Goal: Transaction & Acquisition: Purchase product/service

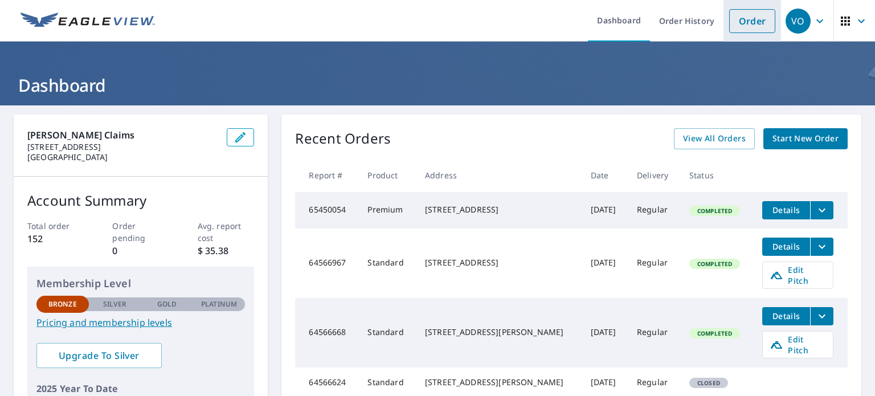
click at [745, 25] on link "Order" at bounding box center [752, 21] width 46 height 24
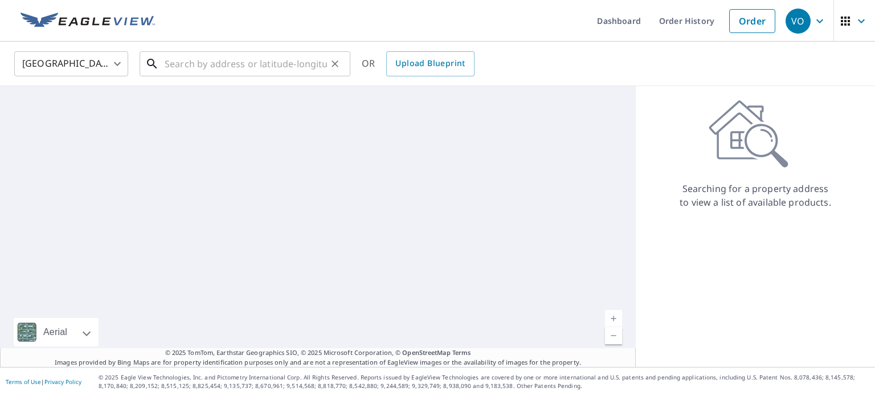
click at [269, 63] on input "text" at bounding box center [246, 64] width 162 height 32
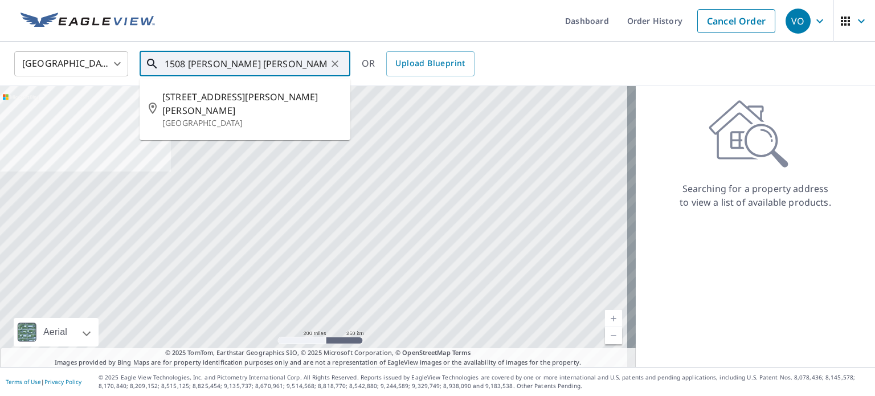
click at [283, 54] on input "1508 [PERSON_NAME] [PERSON_NAME] A1" at bounding box center [246, 64] width 162 height 32
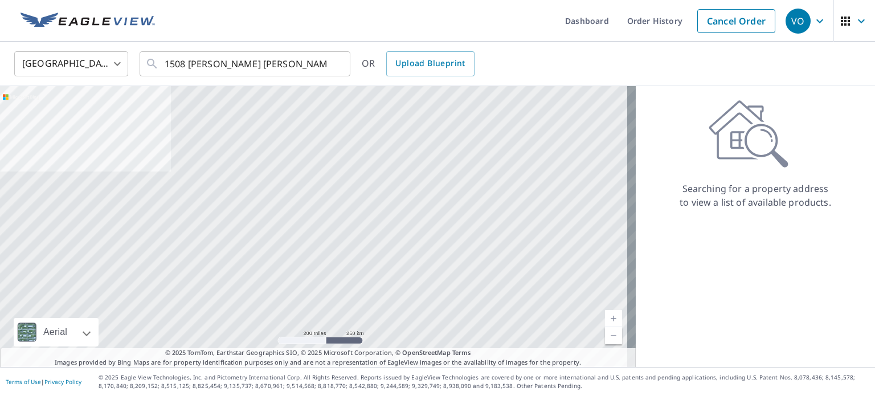
click at [614, 69] on div "United States [GEOGRAPHIC_DATA] ​ 1508 [PERSON_NAME] [PERSON_NAME] A1 ​ OR Uplo…" at bounding box center [434, 63] width 856 height 27
click at [267, 60] on input "1508 [PERSON_NAME] [PERSON_NAME] A1" at bounding box center [246, 64] width 162 height 32
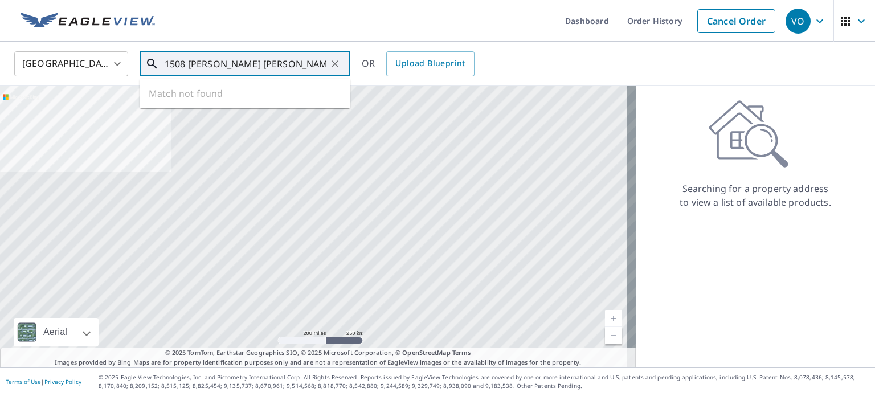
click at [148, 63] on icon at bounding box center [152, 64] width 10 height 10
click at [441, 245] on div at bounding box center [318, 226] width 636 height 281
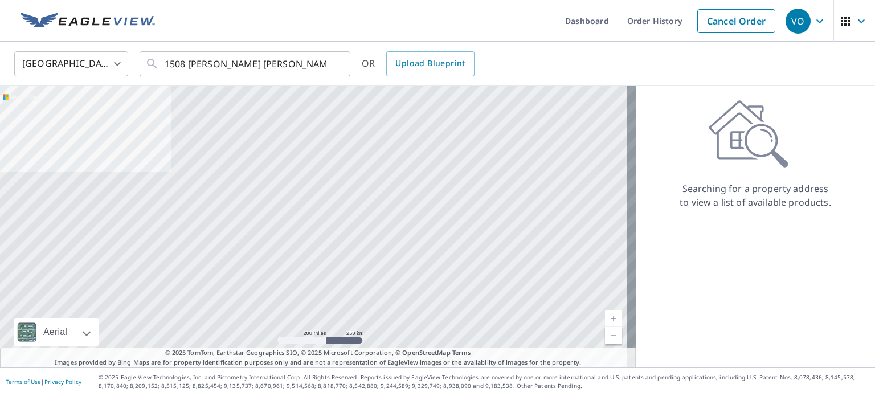
click at [681, 84] on div "United States [GEOGRAPHIC_DATA] ​ 1508 [PERSON_NAME] [PERSON_NAME] A1, [GEOGRAP…" at bounding box center [437, 64] width 875 height 44
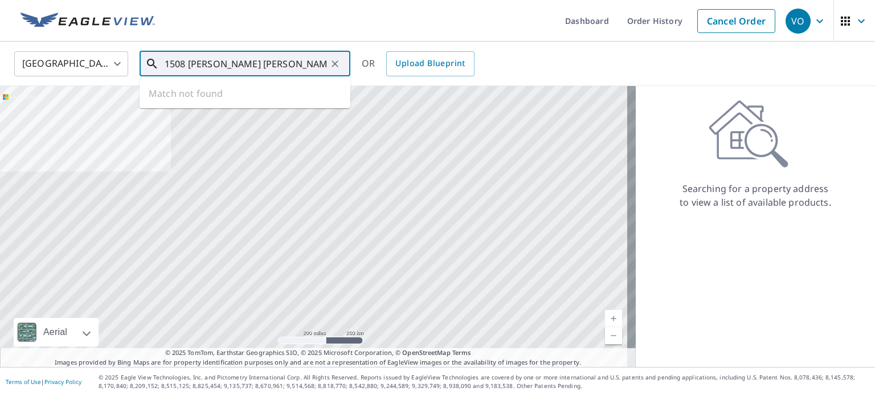
click at [263, 61] on input "1508 [PERSON_NAME] [PERSON_NAME] A1, [GEOGRAPHIC_DATA], [GEOGRAPHIC_DATA]" at bounding box center [246, 64] width 162 height 32
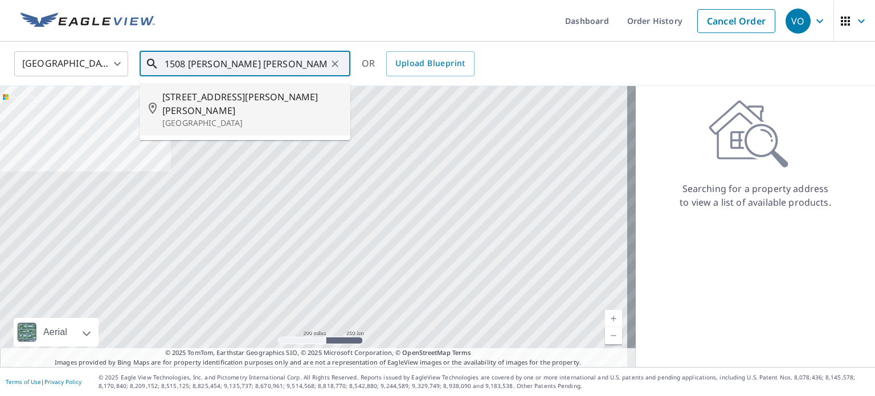
click at [237, 97] on span "[STREET_ADDRESS][PERSON_NAME][PERSON_NAME]" at bounding box center [251, 103] width 179 height 27
type input "[STREET_ADDRESS][PERSON_NAME][PERSON_NAME]"
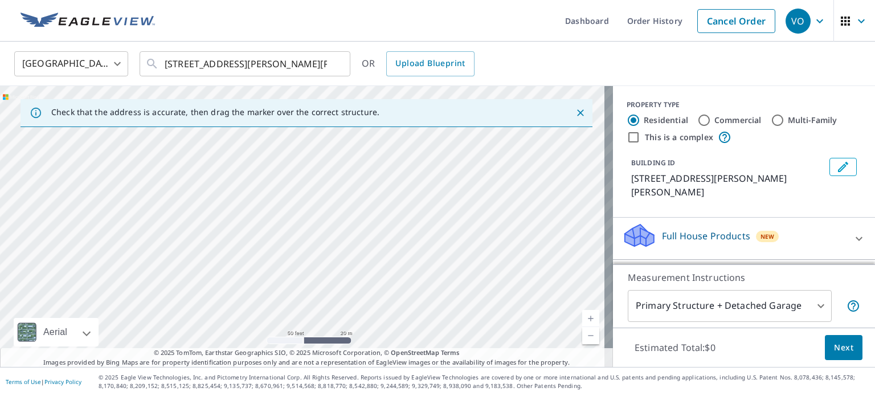
drag, startPoint x: 350, startPoint y: 254, endPoint x: 620, endPoint y: 222, distance: 271.3
click at [620, 222] on div "Check that the address is accurate, then drag the marker over the correct struc…" at bounding box center [437, 226] width 875 height 281
click at [585, 264] on div "[STREET_ADDRESS][PERSON_NAME][PERSON_NAME]" at bounding box center [306, 226] width 613 height 281
drag, startPoint x: 382, startPoint y: 308, endPoint x: 460, endPoint y: 183, distance: 146.4
click at [460, 183] on div "[STREET_ADDRESS][PERSON_NAME][PERSON_NAME]" at bounding box center [306, 226] width 613 height 281
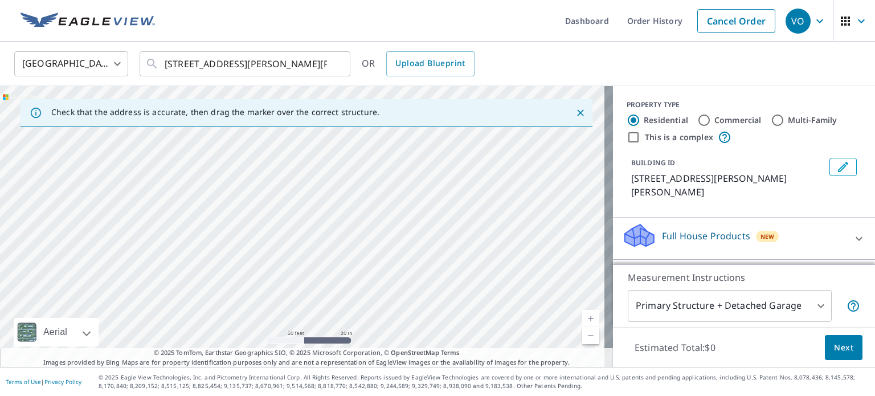
click at [315, 250] on div "[STREET_ADDRESS][PERSON_NAME][PERSON_NAME]" at bounding box center [306, 226] width 613 height 281
drag, startPoint x: 298, startPoint y: 202, endPoint x: 545, endPoint y: 323, distance: 275.5
drag, startPoint x: 305, startPoint y: 200, endPoint x: 383, endPoint y: 235, distance: 85.4
drag, startPoint x: 305, startPoint y: 204, endPoint x: 306, endPoint y: 210, distance: 5.7
drag, startPoint x: 304, startPoint y: 203, endPoint x: 303, endPoint y: 210, distance: 6.9
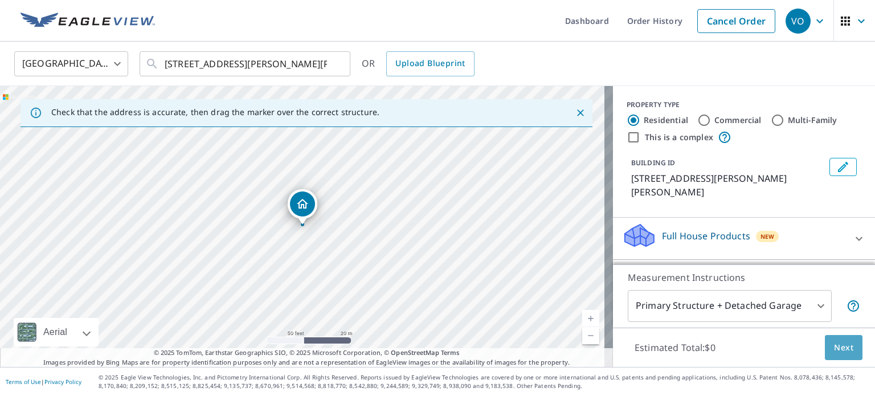
click at [835, 345] on span "Next" at bounding box center [843, 348] width 19 height 14
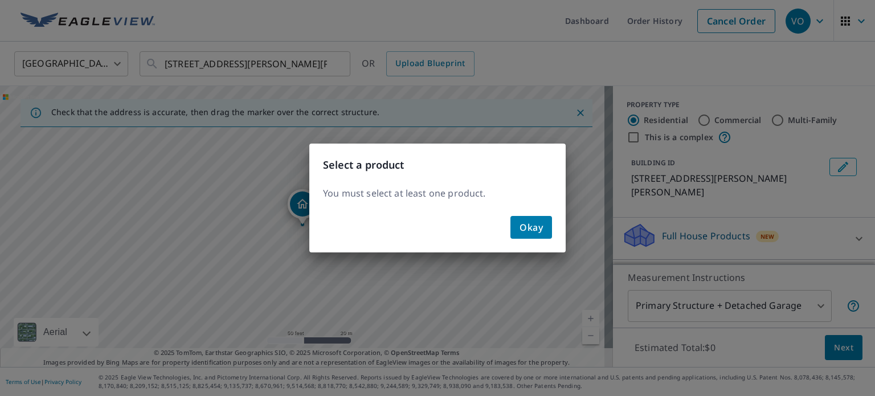
click at [531, 231] on span "Okay" at bounding box center [531, 227] width 23 height 16
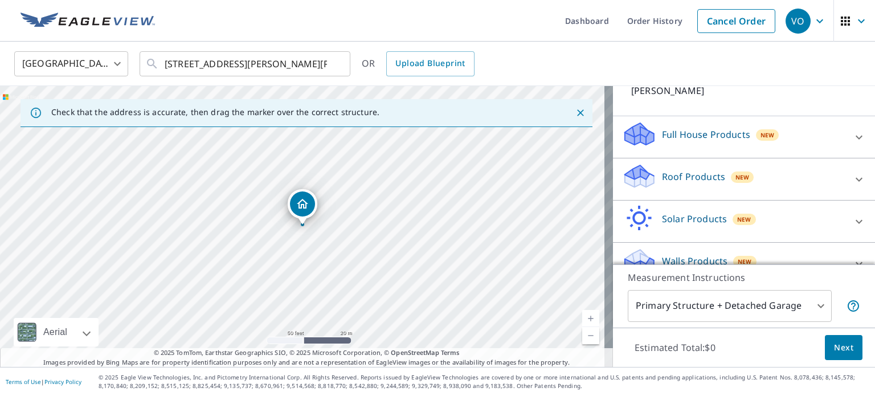
scroll to position [107, 0]
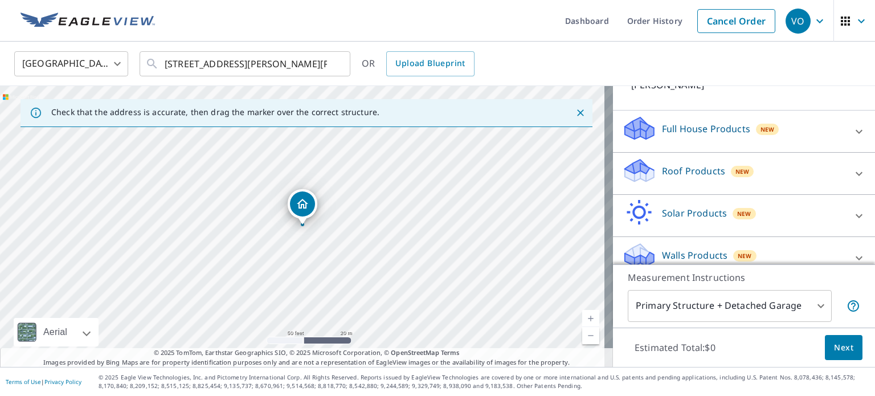
click at [774, 157] on div "Roof Products New" at bounding box center [733, 173] width 223 height 32
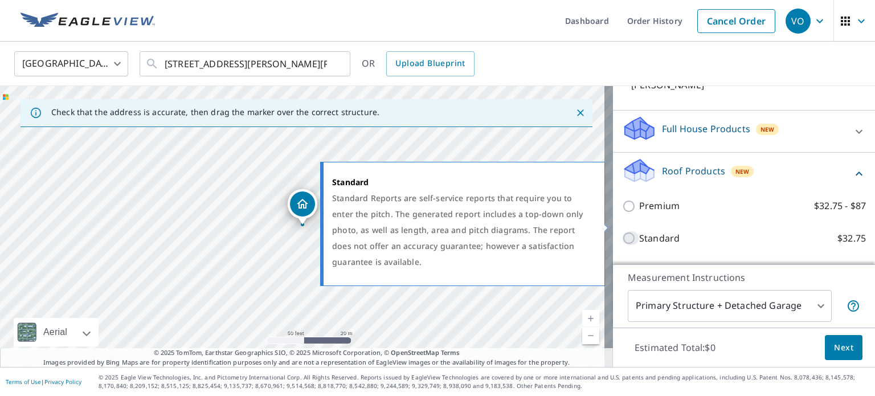
click at [622, 231] on input "Standard $32.75" at bounding box center [630, 238] width 17 height 14
checkbox input "true"
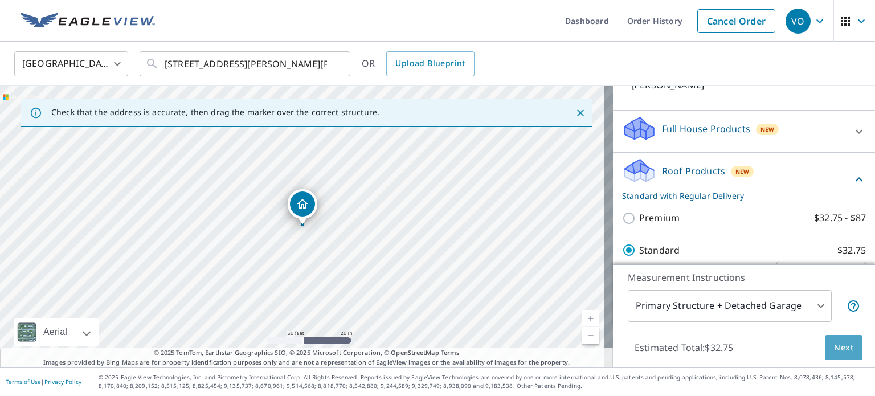
click at [836, 345] on span "Next" at bounding box center [843, 348] width 19 height 14
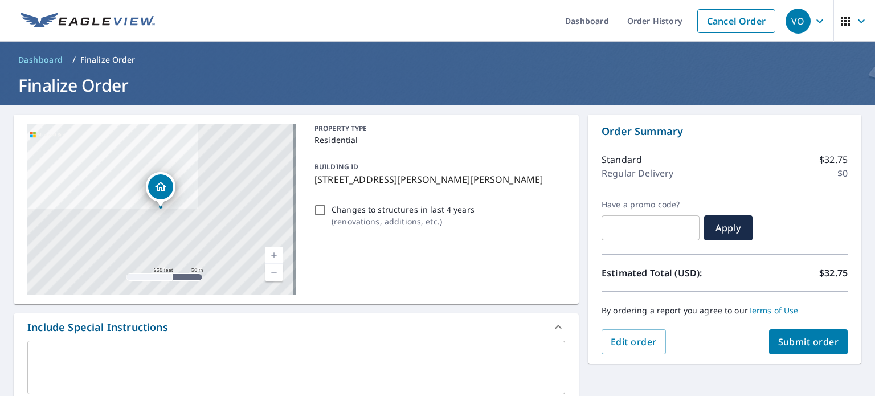
click at [321, 206] on input "Changes to structures in last 4 years ( renovations, additions, etc. )" at bounding box center [320, 210] width 14 height 14
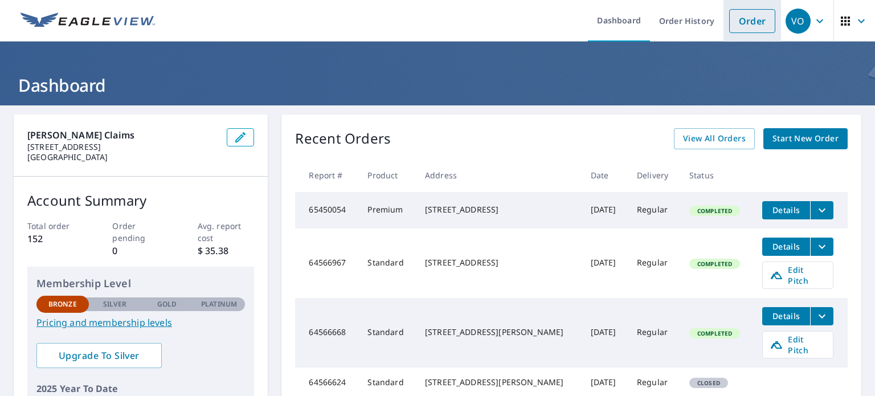
click at [749, 15] on link "Order" at bounding box center [752, 21] width 46 height 24
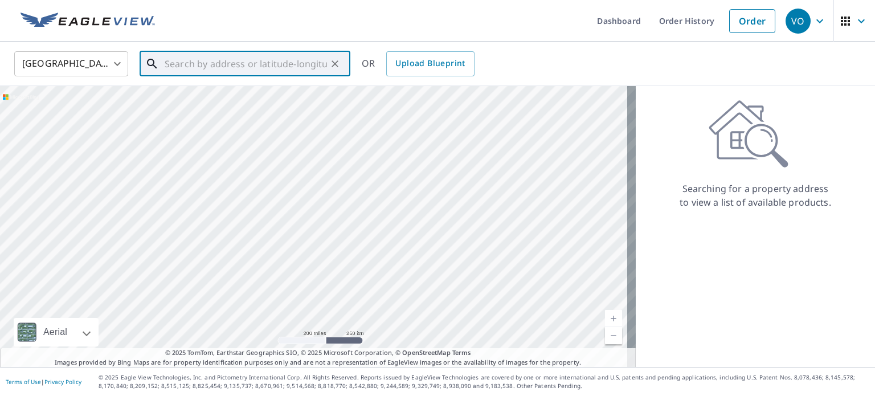
click at [313, 60] on input "text" at bounding box center [246, 64] width 162 height 32
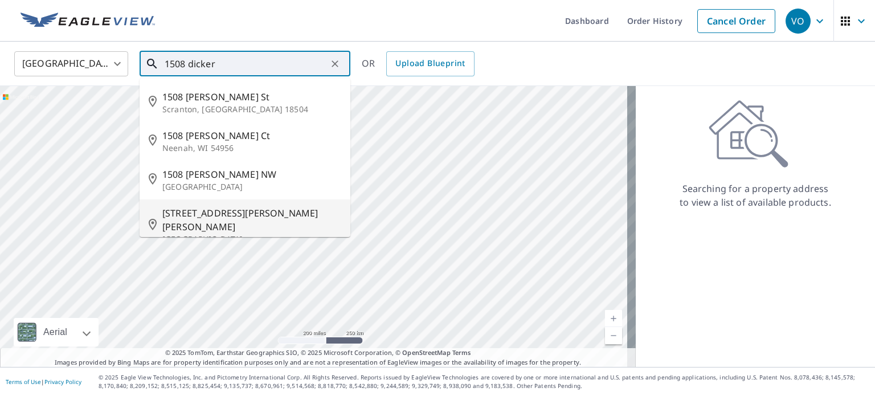
click at [195, 211] on span "[STREET_ADDRESS][PERSON_NAME][PERSON_NAME]" at bounding box center [251, 219] width 179 height 27
type input "[STREET_ADDRESS][PERSON_NAME][PERSON_NAME]"
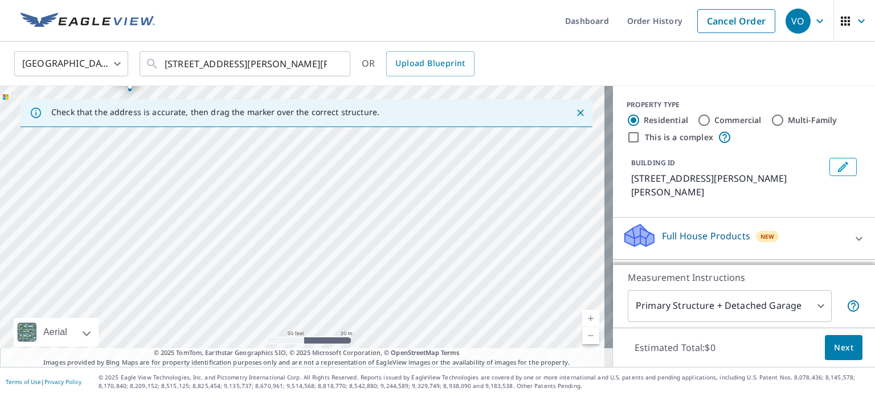
drag, startPoint x: 338, startPoint y: 282, endPoint x: 165, endPoint y: 147, distance: 219.2
click at [165, 147] on div "[STREET_ADDRESS][PERSON_NAME][PERSON_NAME]" at bounding box center [306, 226] width 613 height 281
click at [575, 111] on icon "Close" at bounding box center [580, 112] width 11 height 11
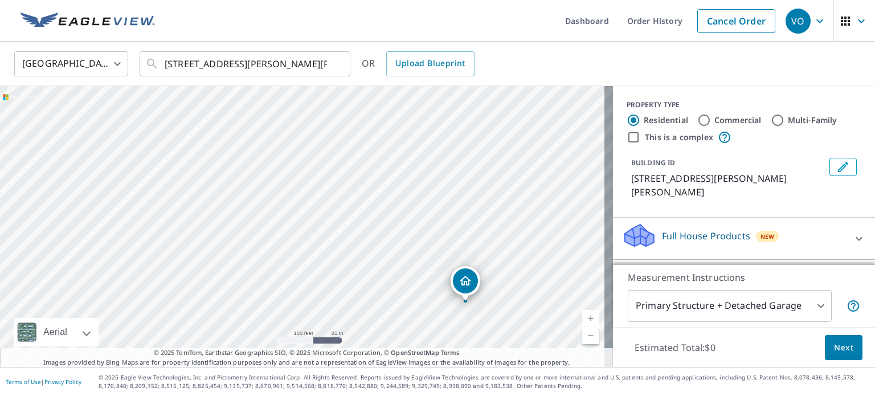
drag, startPoint x: 302, startPoint y: 204, endPoint x: 465, endPoint y: 280, distance: 180.0
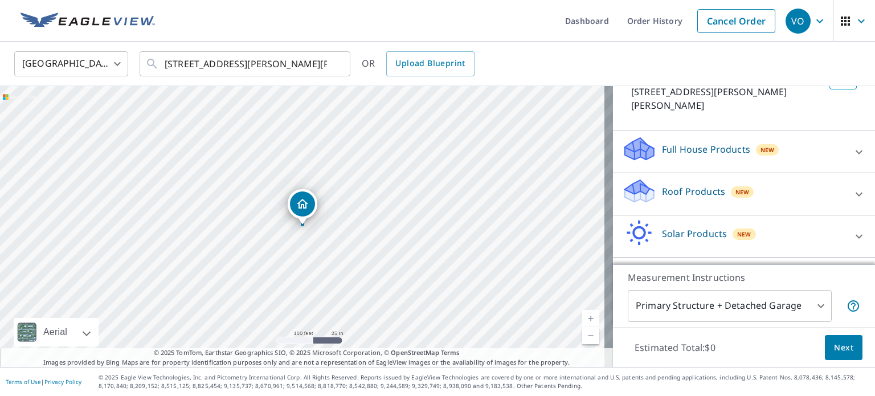
scroll to position [95, 0]
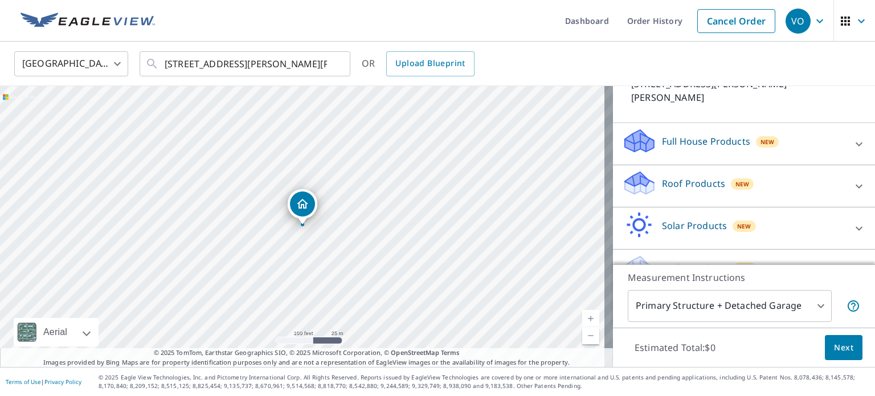
click at [770, 177] on div "Roof Products New" at bounding box center [733, 186] width 223 height 32
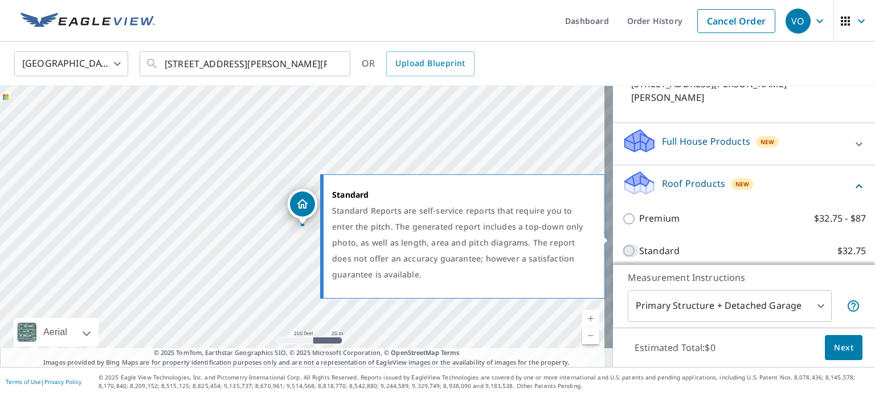
click at [624, 244] on input "Standard $32.75" at bounding box center [630, 251] width 17 height 14
checkbox input "true"
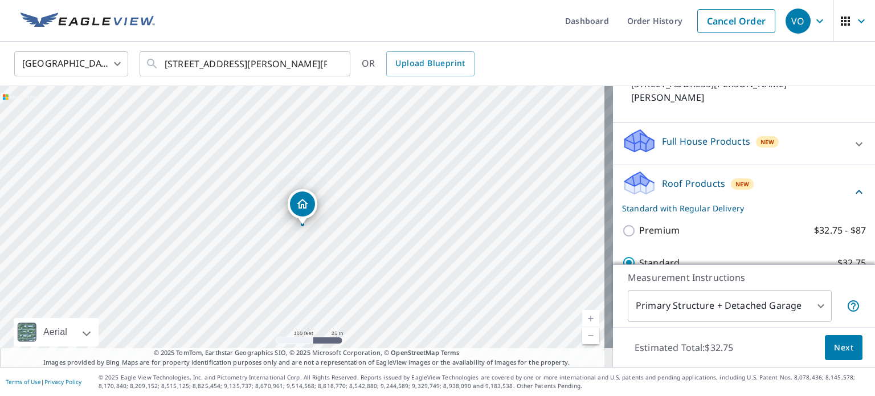
click at [834, 348] on span "Next" at bounding box center [843, 348] width 19 height 14
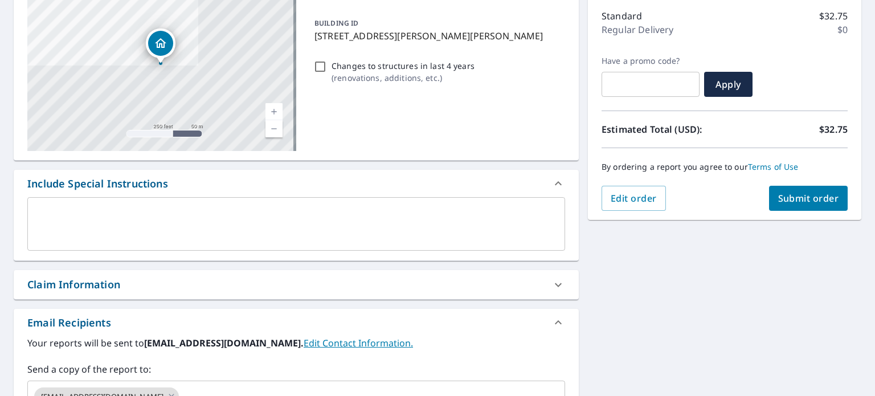
scroll to position [190, 0]
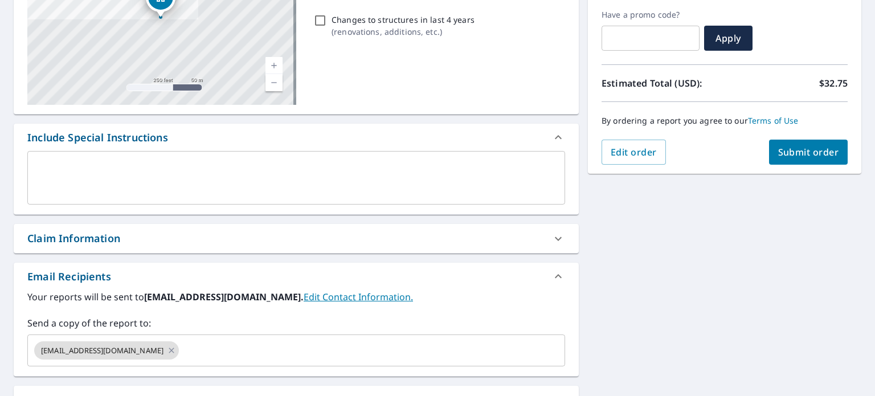
click at [127, 238] on div "Claim Information" at bounding box center [285, 238] width 517 height 15
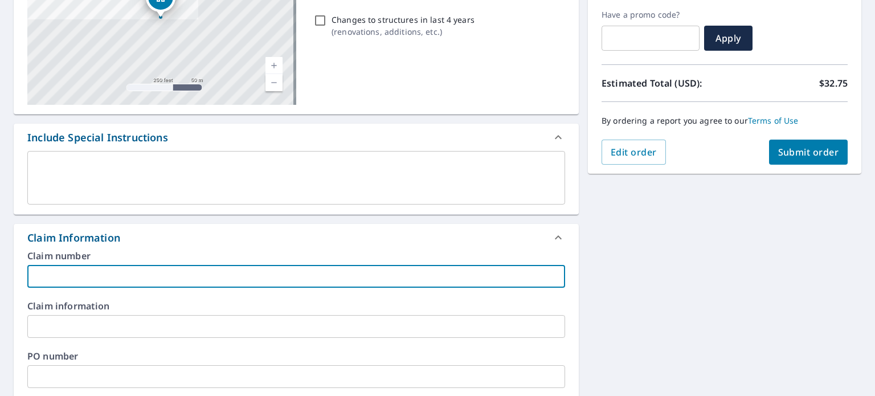
click at [120, 280] on input "text" at bounding box center [296, 276] width 538 height 23
type input "MH-05374-07"
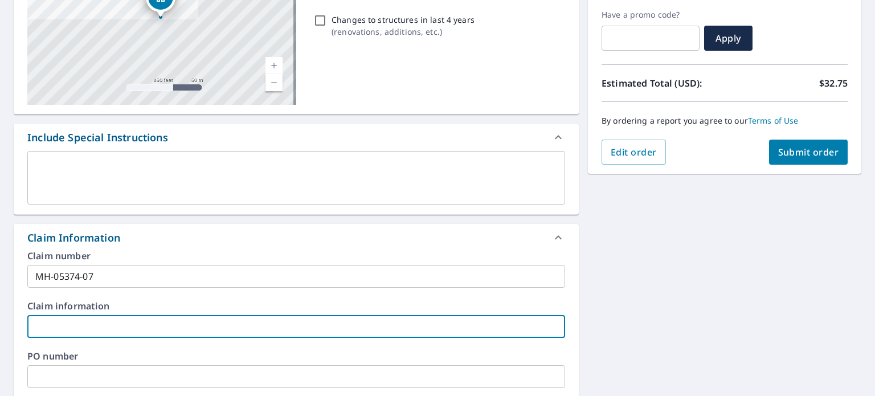
click at [93, 319] on input "text" at bounding box center [296, 326] width 538 height 23
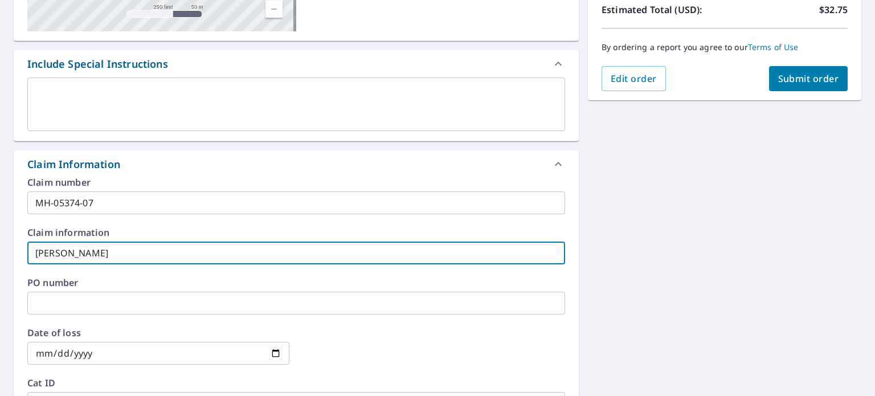
scroll to position [285, 0]
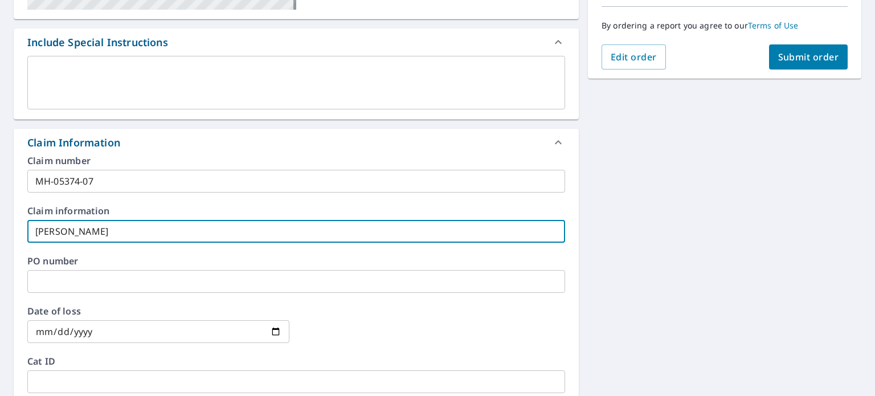
type input "Guerra"
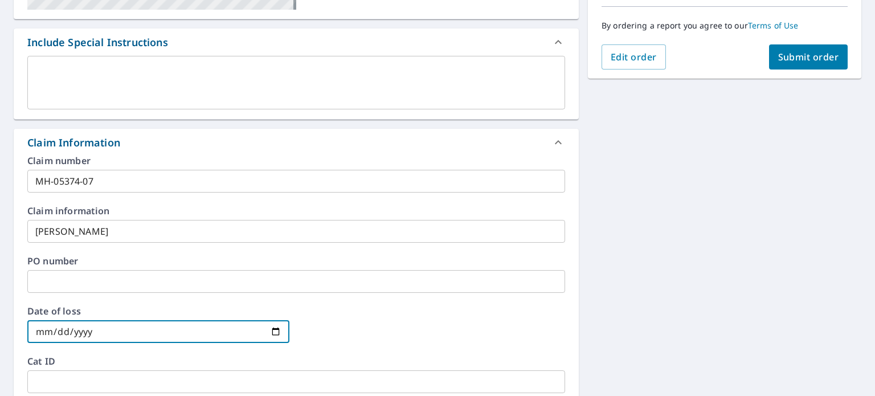
click at [272, 328] on input "date" at bounding box center [158, 331] width 262 height 23
type input "2025-08-04"
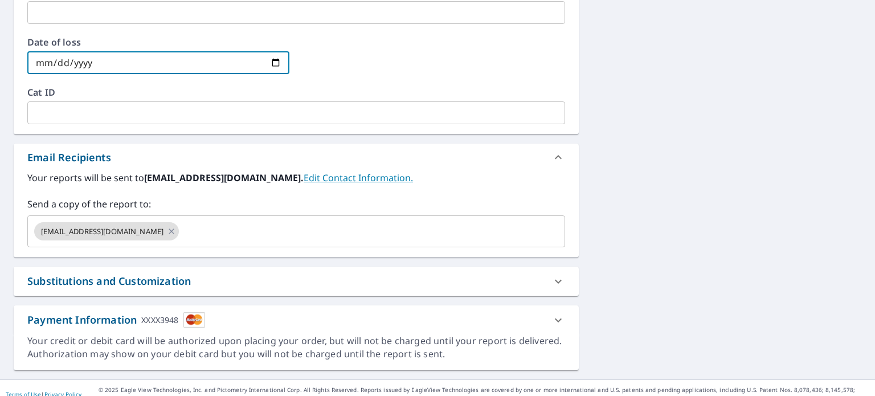
scroll to position [565, 0]
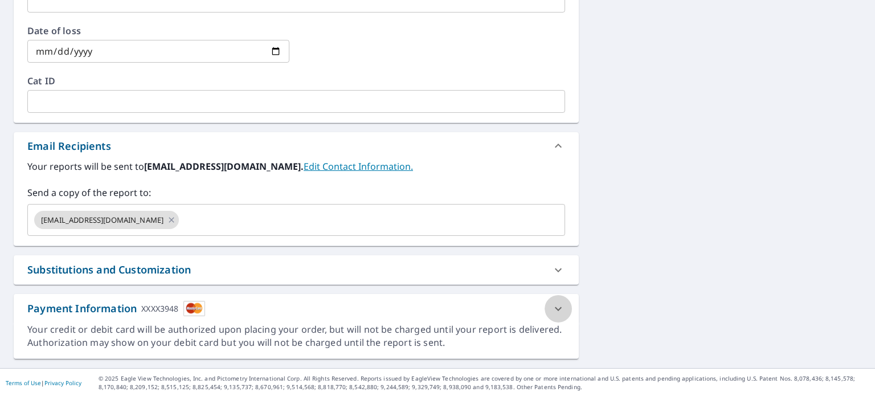
click at [552, 307] on icon at bounding box center [559, 309] width 14 height 14
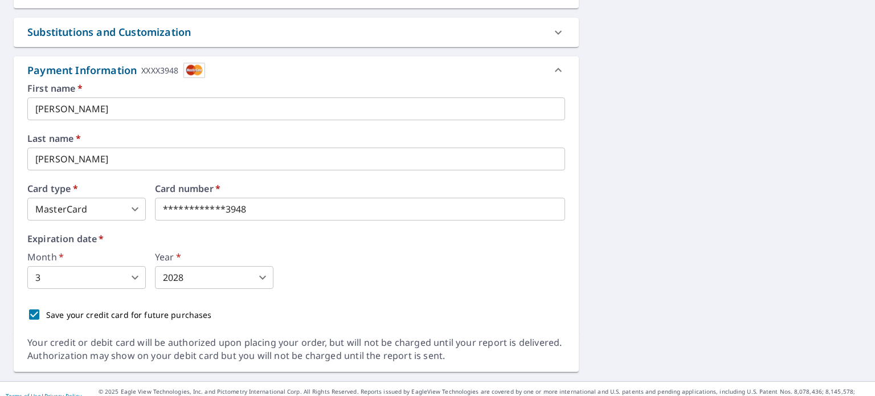
scroll to position [816, 0]
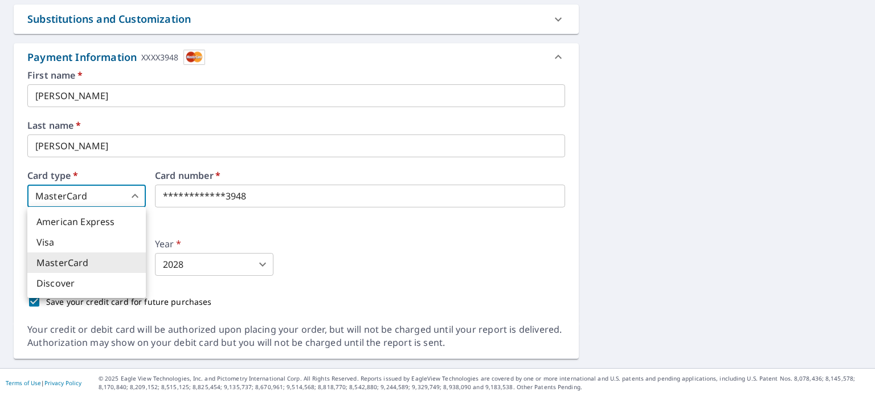
click at [111, 193] on body "VO VO Dashboard Order History Cancel Order VO Dashboard / Finalize Order Finali…" at bounding box center [437, 198] width 875 height 396
drag, startPoint x: 63, startPoint y: 241, endPoint x: 100, endPoint y: 234, distance: 37.7
click at [66, 240] on li "Visa" at bounding box center [86, 242] width 119 height 21
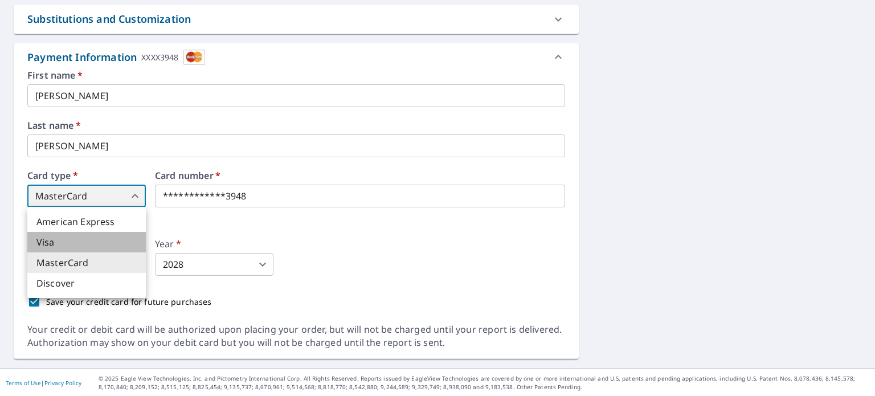
type input "2"
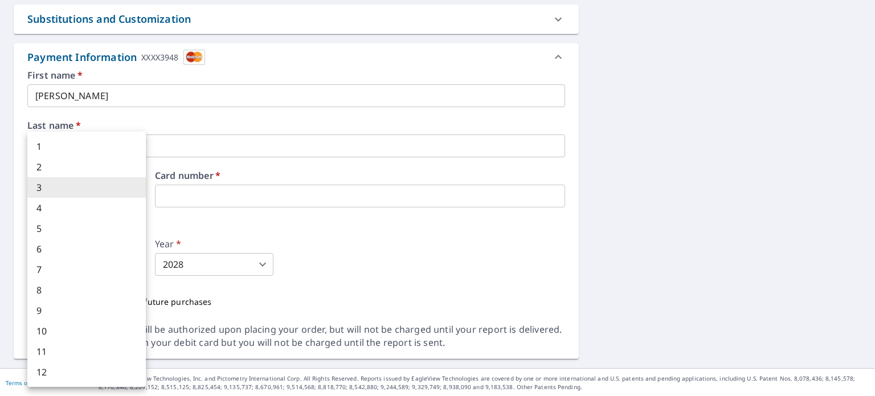
click at [55, 264] on body "VO VO Dashboard Order History Cancel Order VO Dashboard / Finalize Order Finali…" at bounding box center [437, 198] width 875 height 396
click at [50, 272] on li "7" at bounding box center [86, 269] width 119 height 21
type input "7"
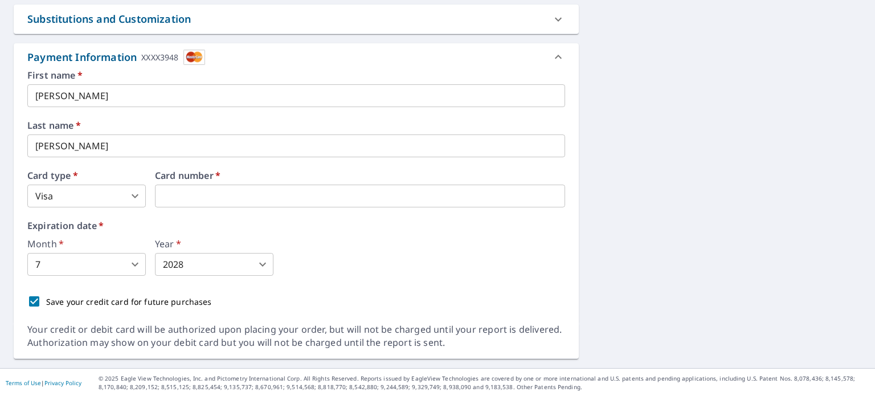
click at [338, 234] on div "Expiration date   * Month   * 7 7 ​ Year   * 2028 2028 ​" at bounding box center [296, 248] width 538 height 55
click at [552, 55] on icon at bounding box center [559, 57] width 14 height 14
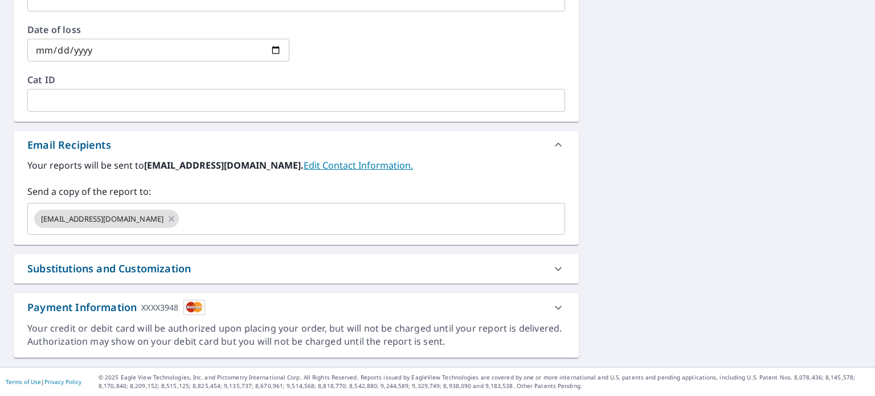
scroll to position [565, 0]
click at [552, 305] on icon at bounding box center [559, 309] width 14 height 14
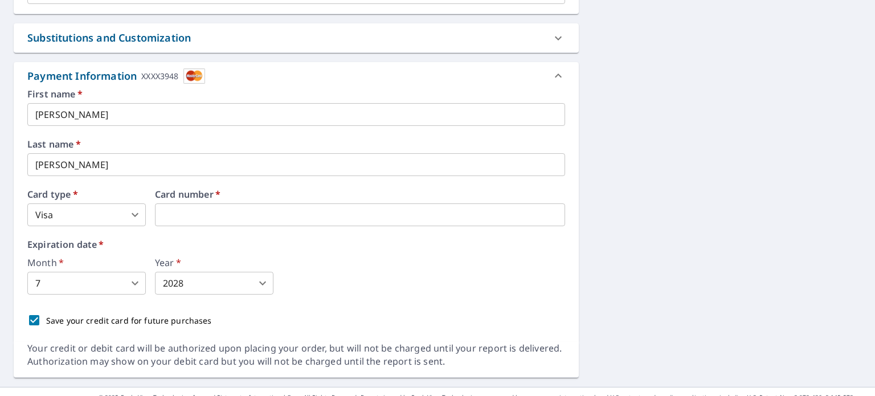
scroll to position [816, 0]
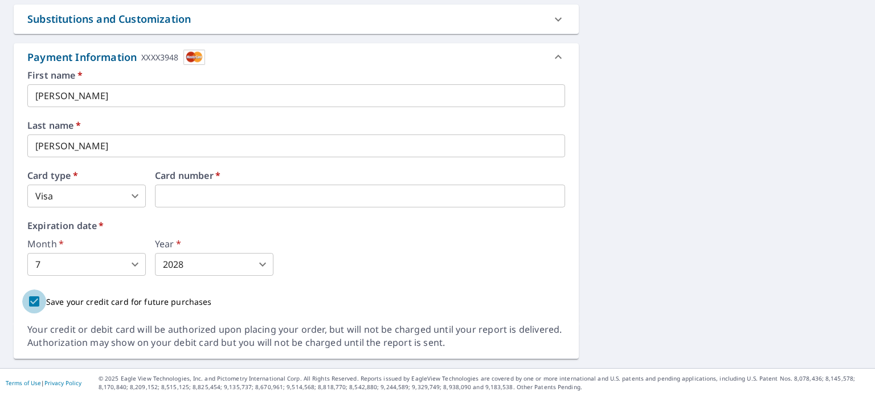
click at [38, 303] on input "Save your credit card for future purchases" at bounding box center [34, 301] width 24 height 24
click at [37, 303] on input "Save your credit card for future purchases" at bounding box center [34, 301] width 24 height 24
checkbox input "true"
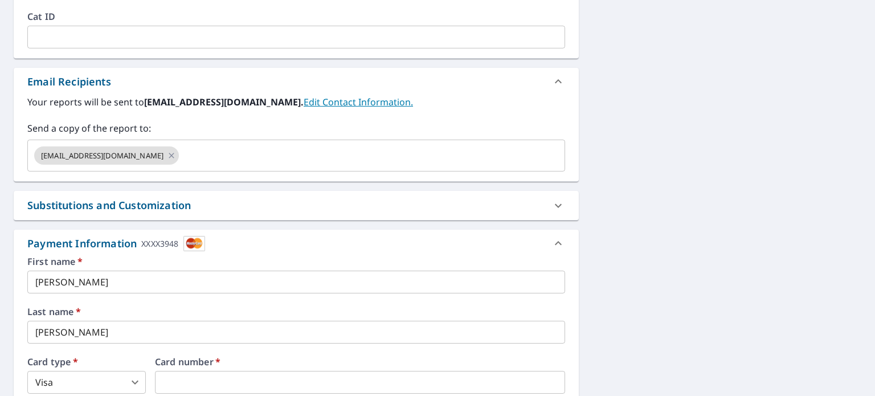
scroll to position [721, 0]
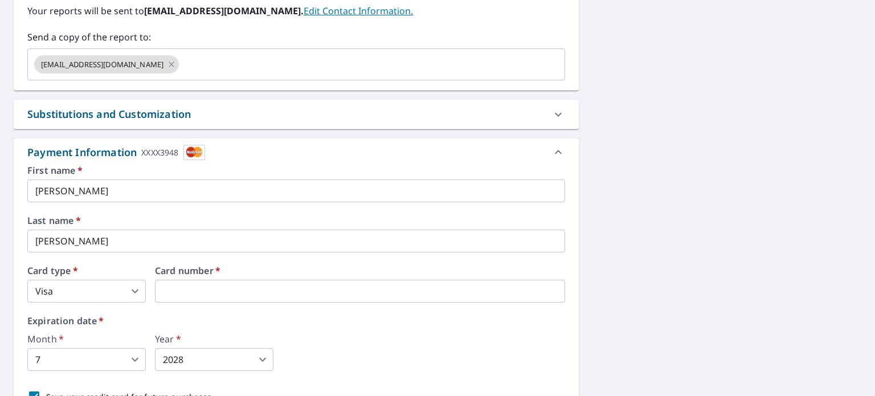
click at [81, 239] on input "[PERSON_NAME]" at bounding box center [296, 241] width 538 height 23
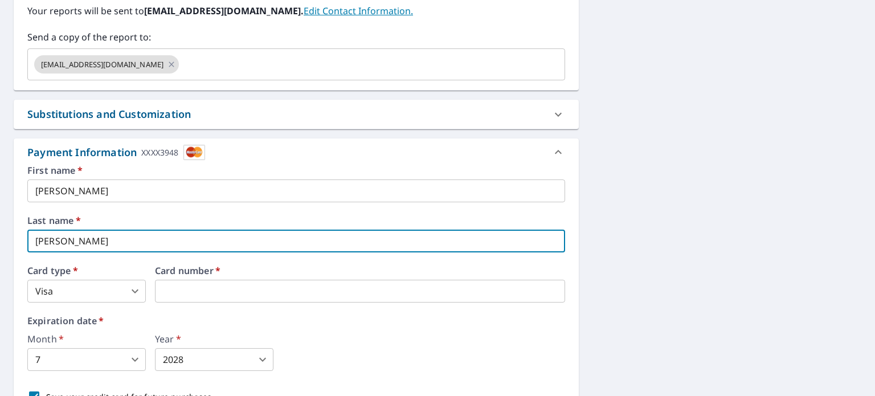
click at [81, 239] on input "[PERSON_NAME]" at bounding box center [296, 241] width 538 height 23
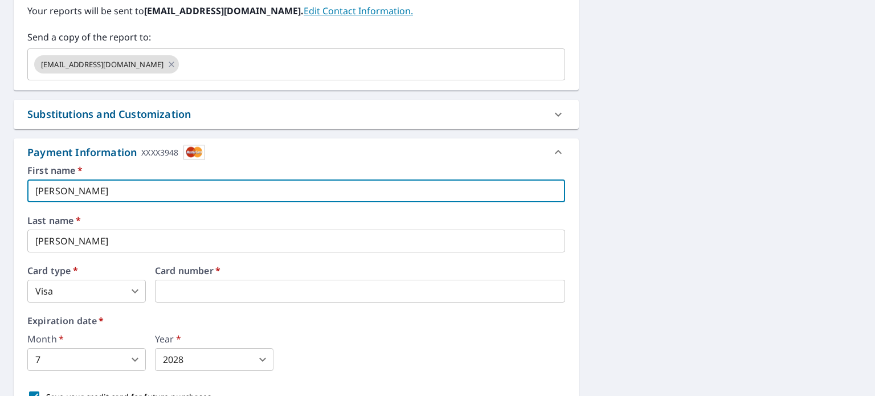
click at [96, 194] on input "[PERSON_NAME]" at bounding box center [296, 190] width 538 height 23
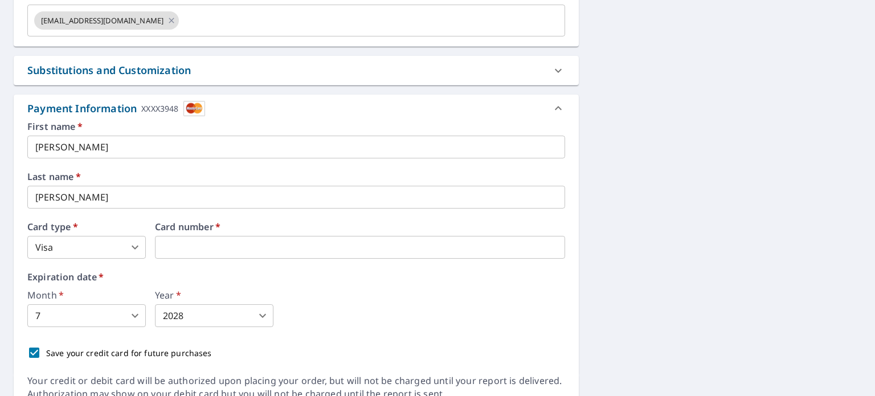
scroll to position [816, 0]
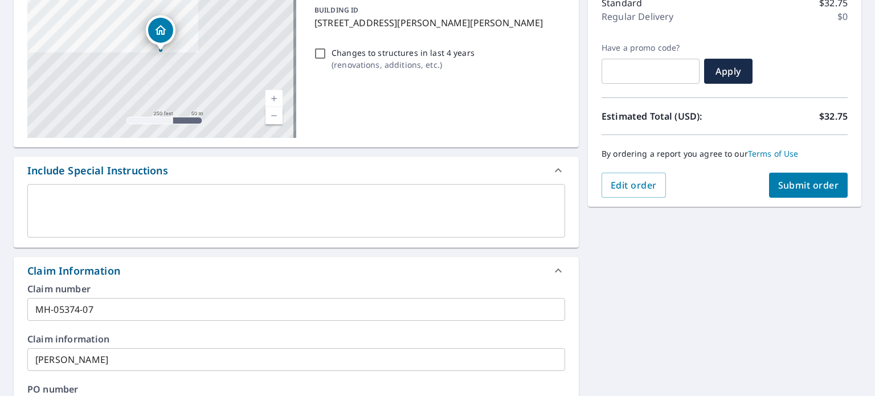
scroll to position [151, 0]
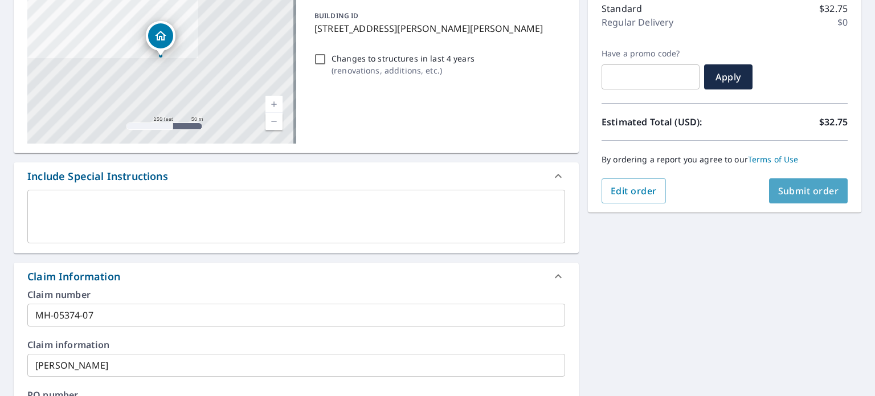
click at [824, 189] on span "Submit order" at bounding box center [808, 191] width 61 height 13
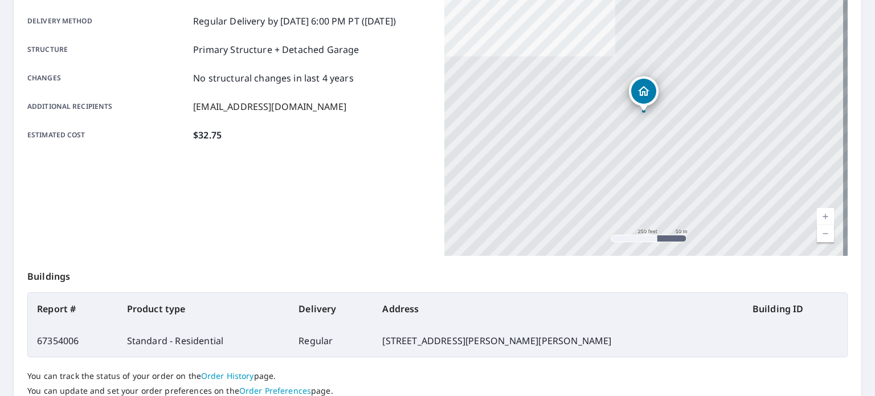
scroll to position [190, 0]
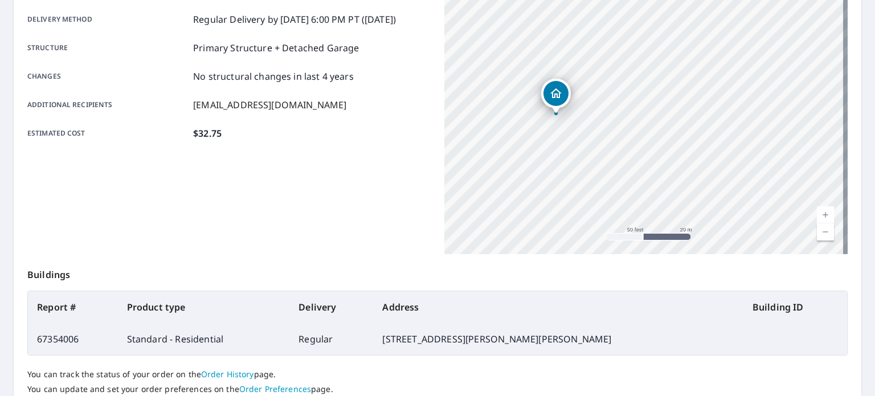
drag, startPoint x: 559, startPoint y: 118, endPoint x: 681, endPoint y: 111, distance: 122.1
click at [681, 111] on div "[STREET_ADDRESS][PERSON_NAME][PERSON_NAME]" at bounding box center [645, 111] width 403 height 285
click at [577, 138] on div "[STREET_ADDRESS][PERSON_NAME][PERSON_NAME]" at bounding box center [645, 111] width 403 height 285
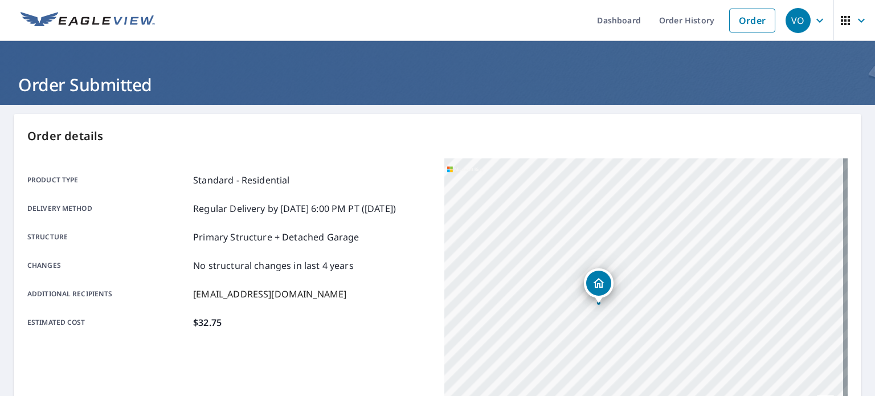
scroll to position [0, 0]
